Goal: Information Seeking & Learning: Learn about a topic

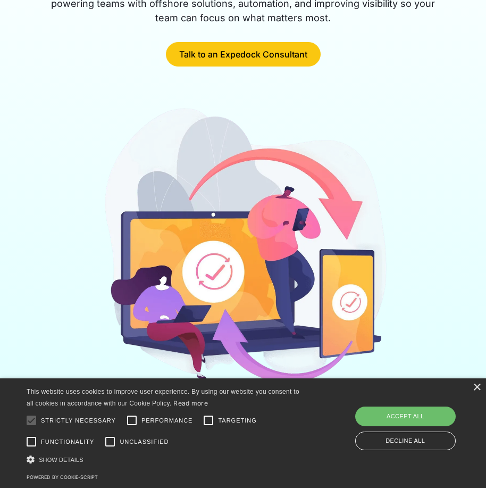
scroll to position [213, 0]
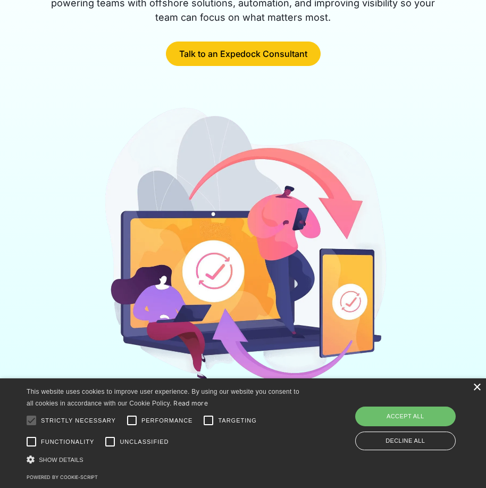
click at [476, 386] on div "×" at bounding box center [477, 388] width 8 height 8
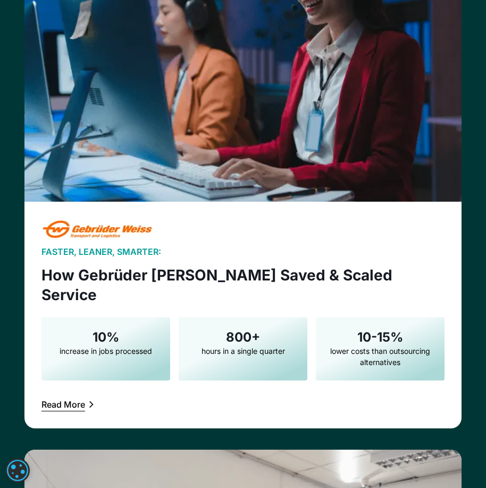
scroll to position [2129, 0]
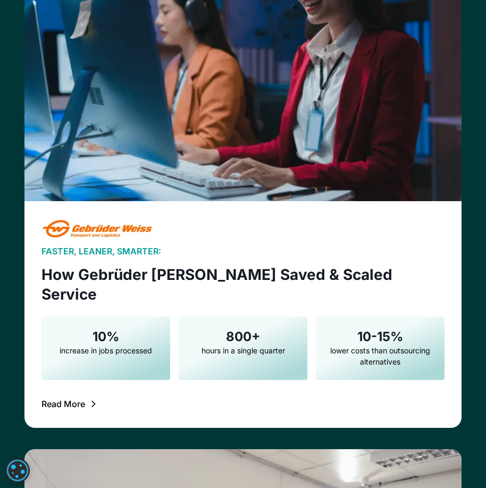
click at [67, 400] on div "Read More" at bounding box center [64, 404] width 44 height 9
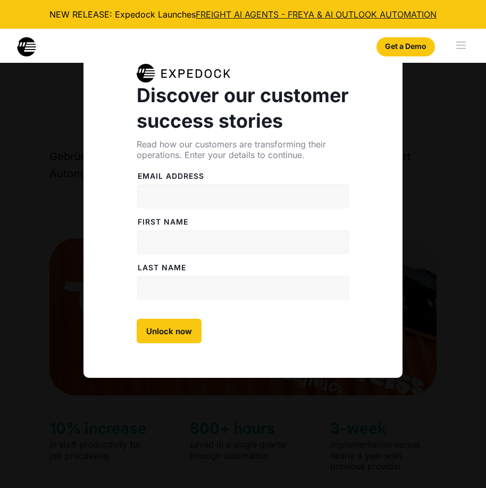
select select
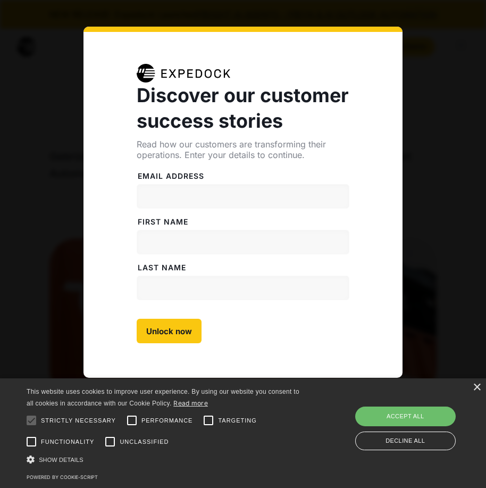
click at [45, 19] on div "Discover our customer success stories Read how our customers are transforming t…" at bounding box center [243, 244] width 486 height 488
click at [477, 385] on div "×" at bounding box center [477, 388] width 8 height 8
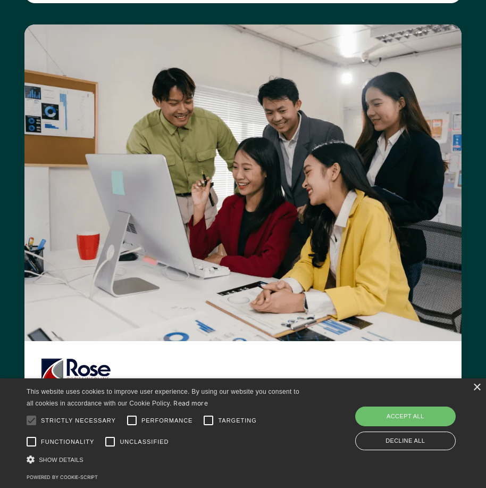
scroll to position [2554, 0]
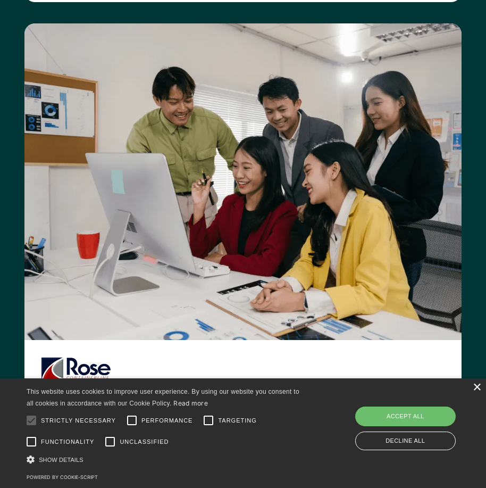
click at [477, 390] on div "×" at bounding box center [477, 388] width 8 height 8
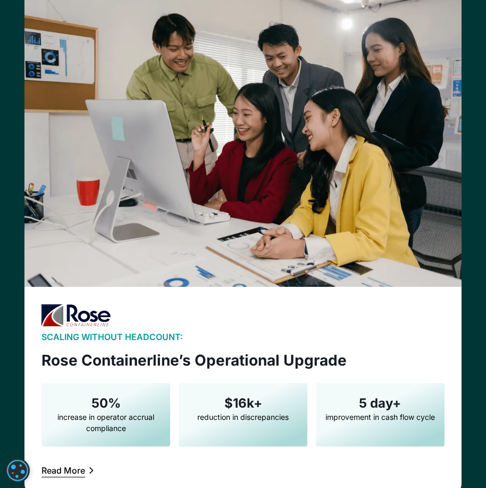
scroll to position [2661, 0]
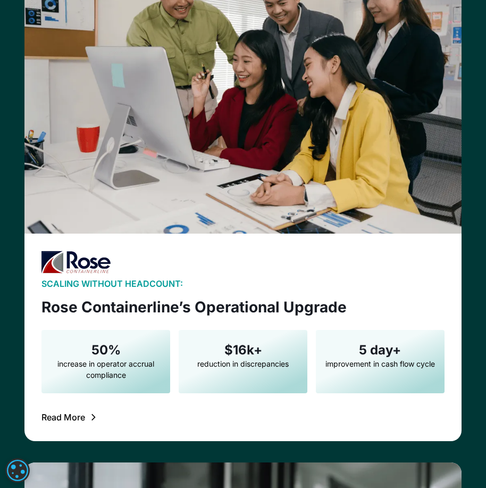
click at [68, 413] on div "Read More" at bounding box center [64, 417] width 44 height 9
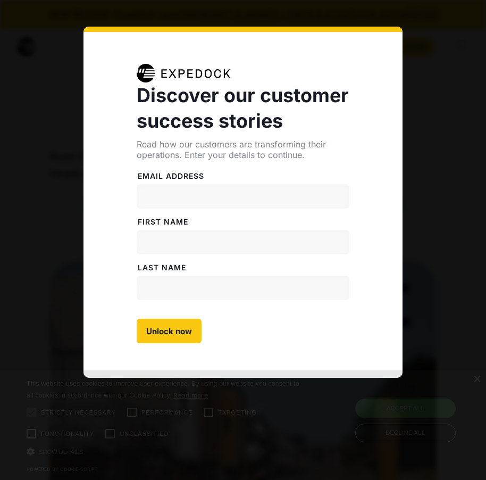
select select
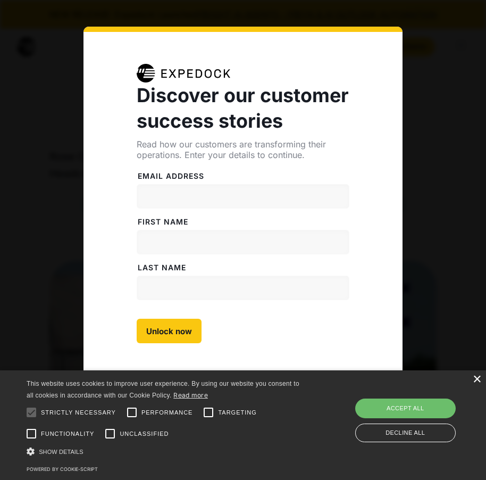
click at [477, 380] on div "×" at bounding box center [477, 380] width 8 height 8
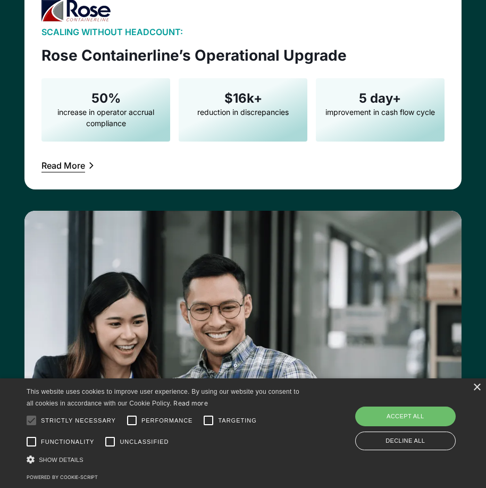
scroll to position [3033, 0]
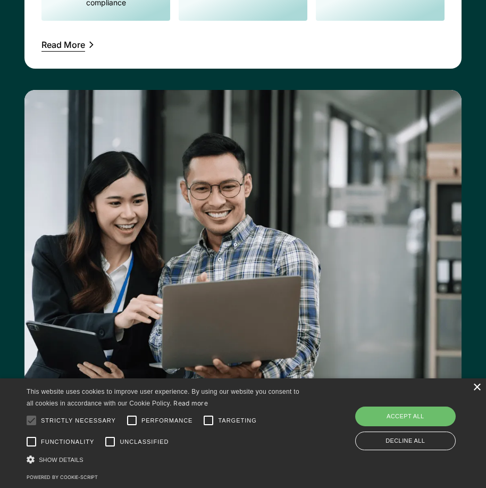
click at [478, 387] on div "×" at bounding box center [477, 388] width 8 height 8
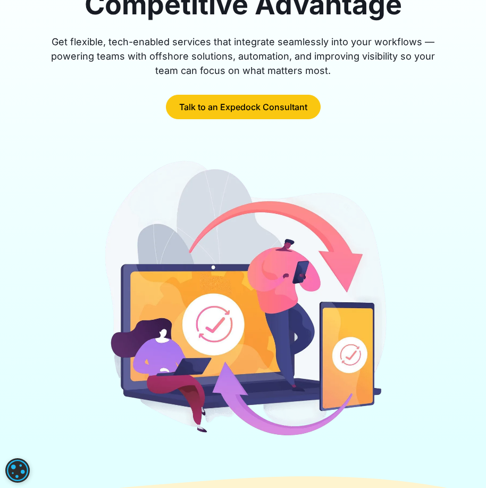
scroll to position [0, 0]
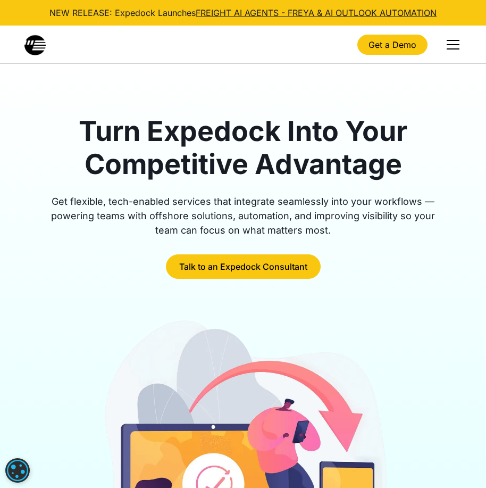
click at [458, 48] on div "menu" at bounding box center [453, 48] width 13 height 1
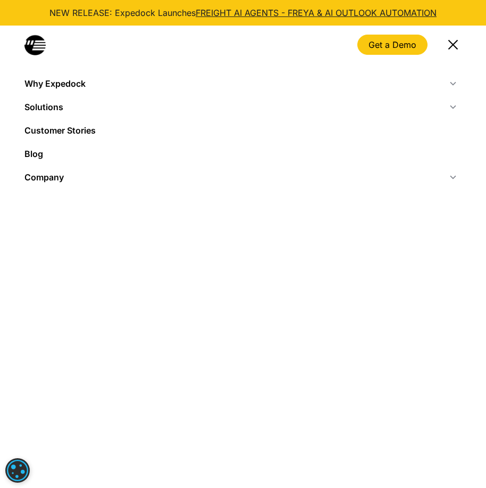
click at [456, 43] on div "menu" at bounding box center [454, 44] width 10 height 10
